Goal: Information Seeking & Learning: Find specific fact

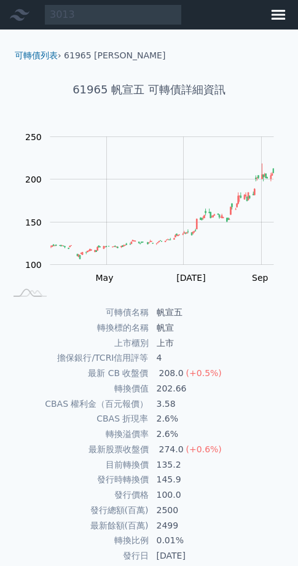
type input "3013"
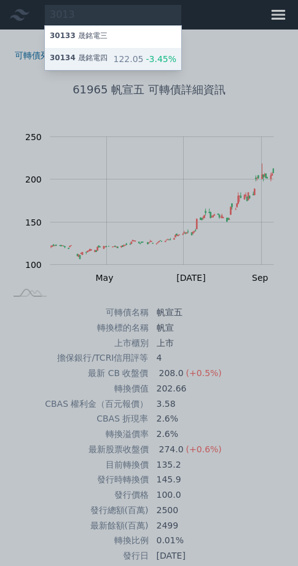
click at [137, 70] on div "30134 晟銘電四 122.05 -3.45%" at bounding box center [113, 59] width 136 height 22
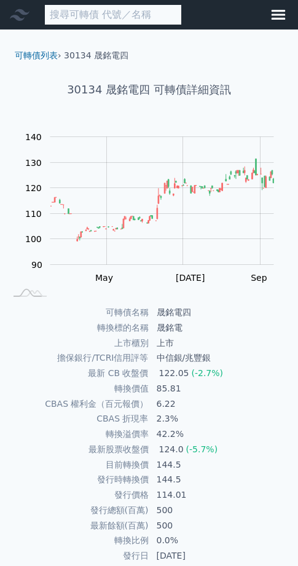
click at [115, 14] on input at bounding box center [113, 14] width 138 height 21
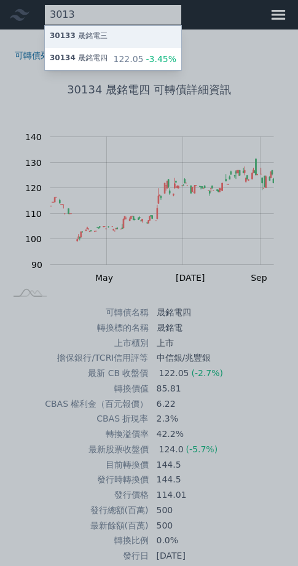
type input "3013"
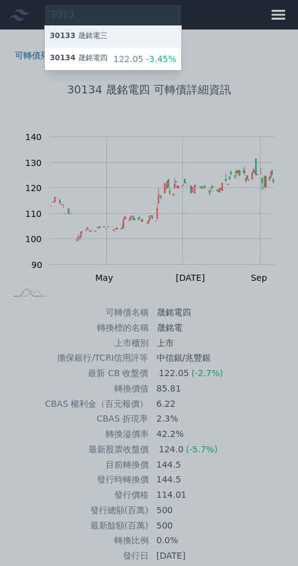
click at [107, 43] on div "30133 晟銘電三" at bounding box center [79, 37] width 58 height 12
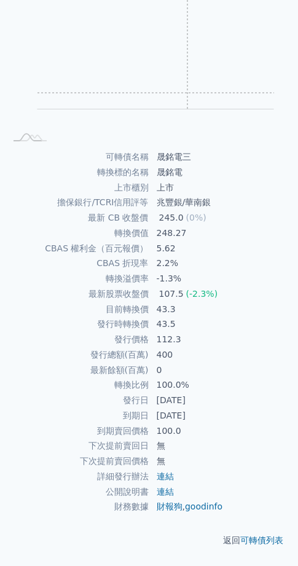
scroll to position [256, 0]
drag, startPoint x: 167, startPoint y: 392, endPoint x: 206, endPoint y: 383, distance: 39.6
click at [206, 408] on td "[DATE]" at bounding box center [221, 415] width 144 height 15
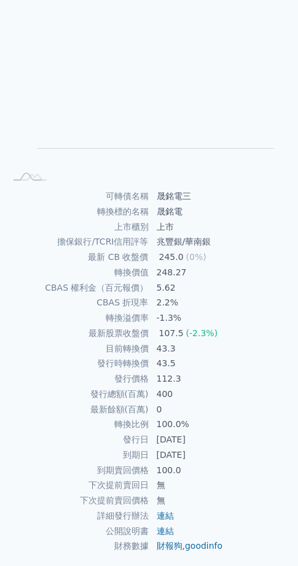
scroll to position [0, 0]
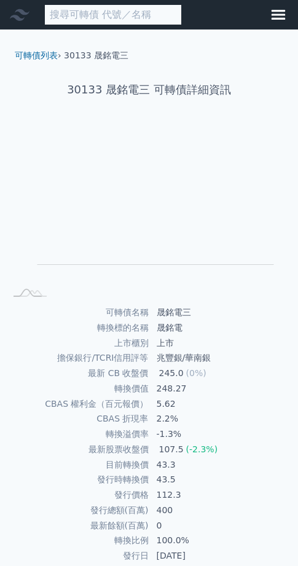
click at [111, 15] on input at bounding box center [113, 14] width 138 height 21
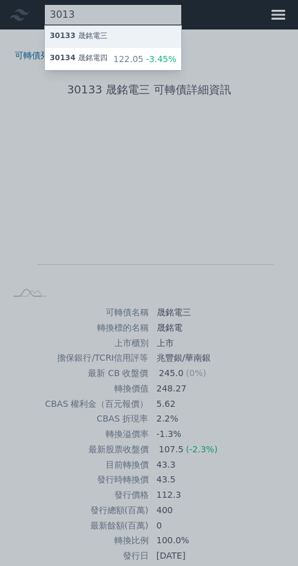
type input "3013"
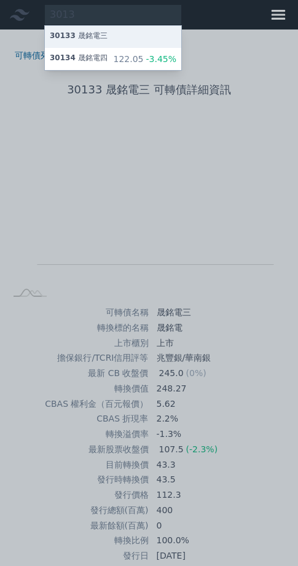
click at [107, 43] on div "30133 晟銘電三" at bounding box center [79, 37] width 58 height 12
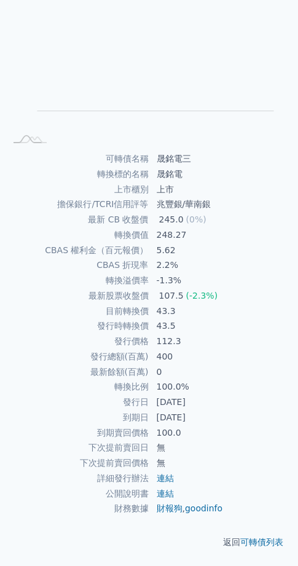
scroll to position [184, 0]
